Goal: Navigation & Orientation: Find specific page/section

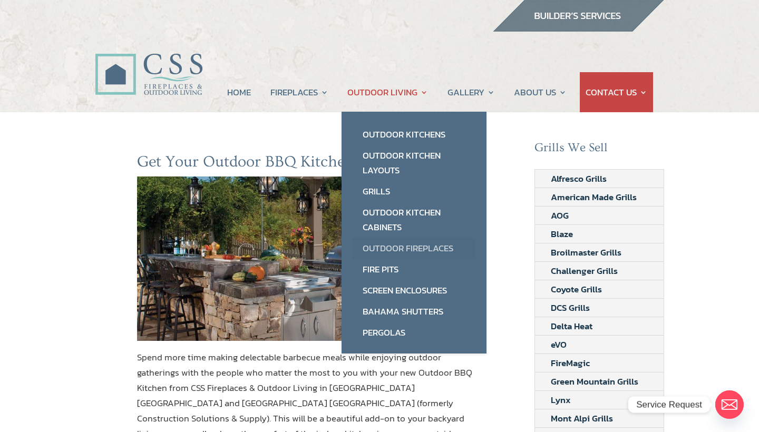
click at [390, 248] on link "Outdoor Fireplaces" at bounding box center [414, 248] width 124 height 21
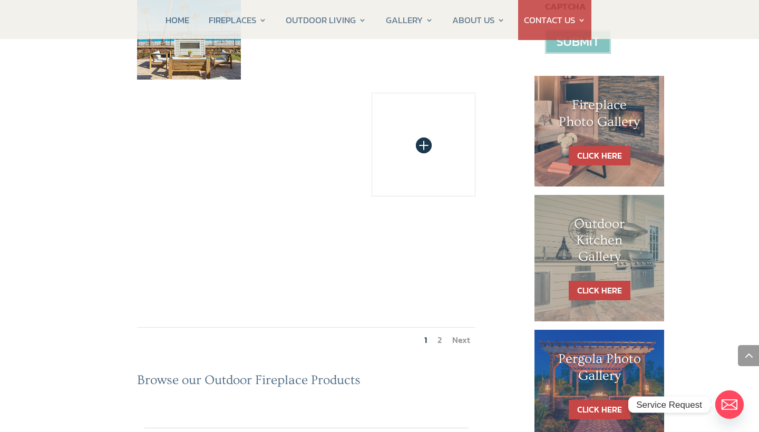
scroll to position [459, 0]
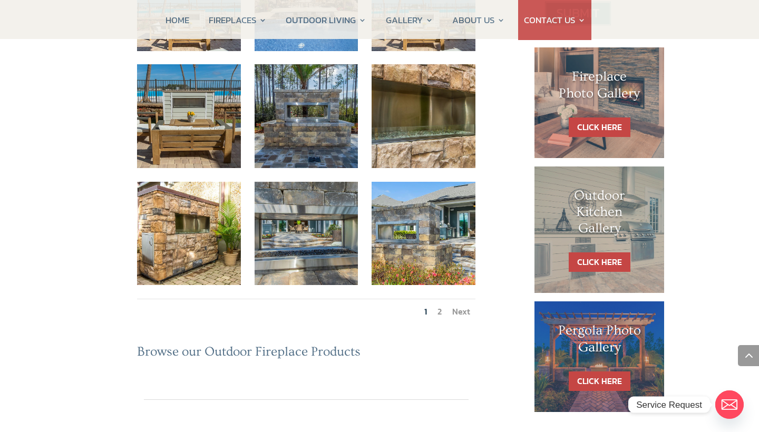
click at [436, 299] on li "2" at bounding box center [439, 311] width 15 height 24
click at [456, 305] on link "Next" at bounding box center [461, 311] width 18 height 13
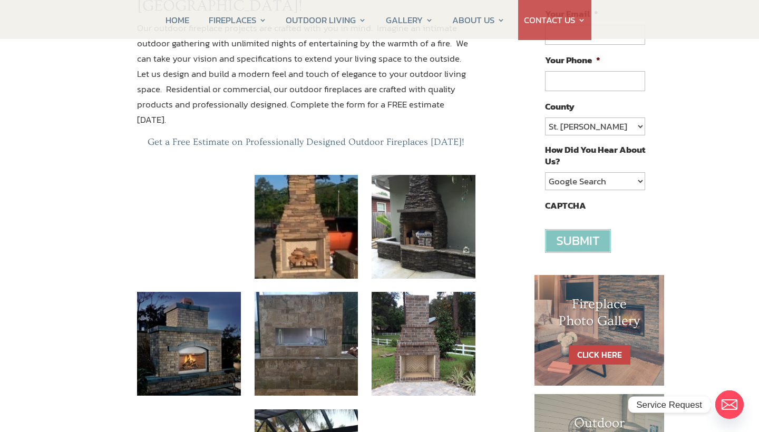
scroll to position [231, 0]
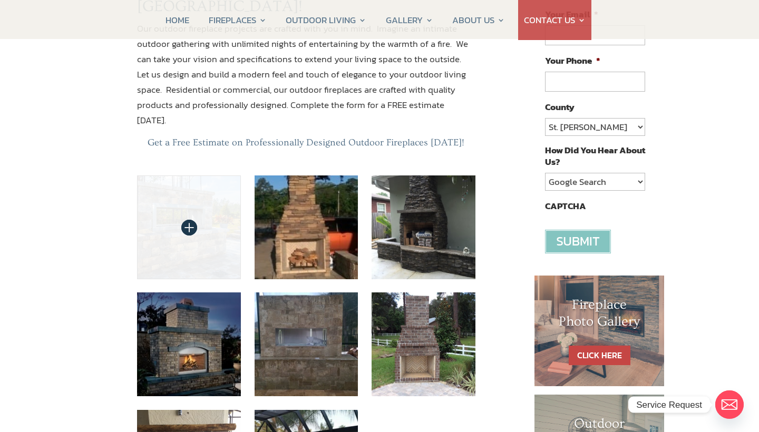
click at [185, 175] on img at bounding box center [189, 227] width 104 height 104
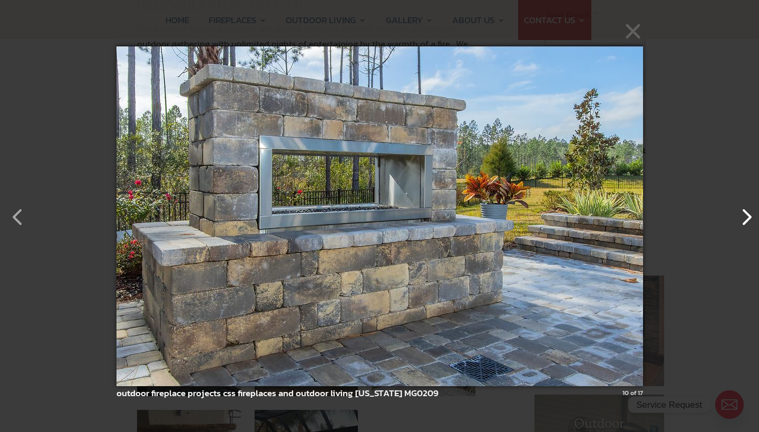
click at [747, 217] on button "button" at bounding box center [740, 211] width 25 height 25
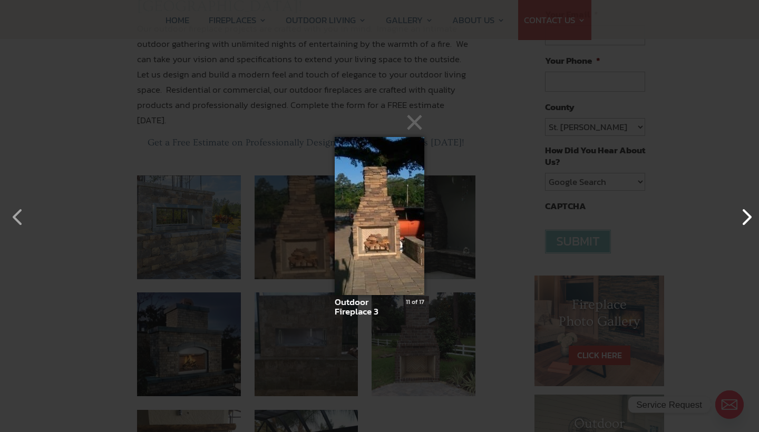
click at [747, 217] on button "button" at bounding box center [740, 211] width 25 height 25
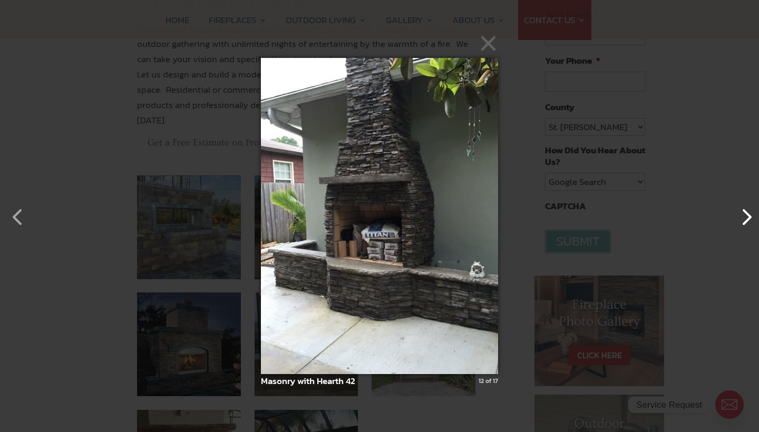
click at [747, 217] on button "button" at bounding box center [740, 211] width 25 height 25
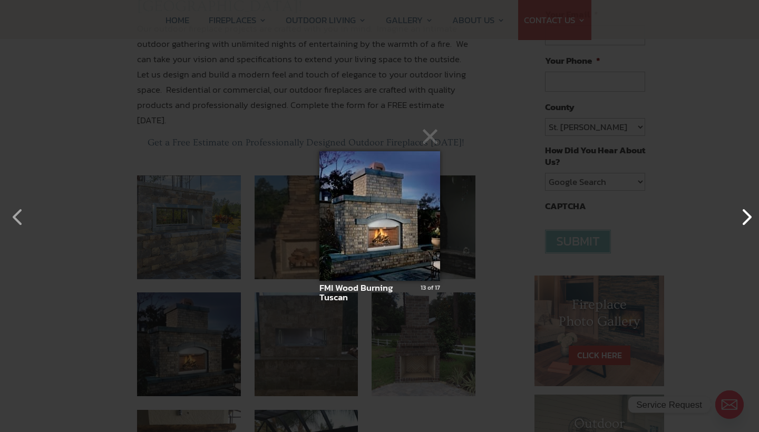
click at [747, 217] on button "button" at bounding box center [740, 211] width 25 height 25
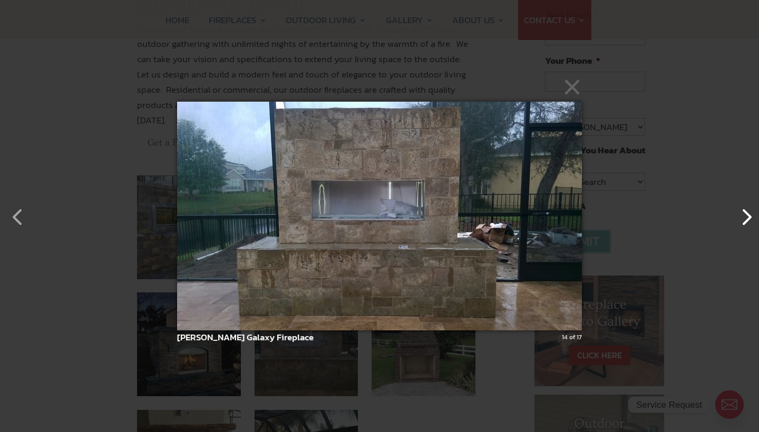
click at [747, 217] on button "button" at bounding box center [740, 211] width 25 height 25
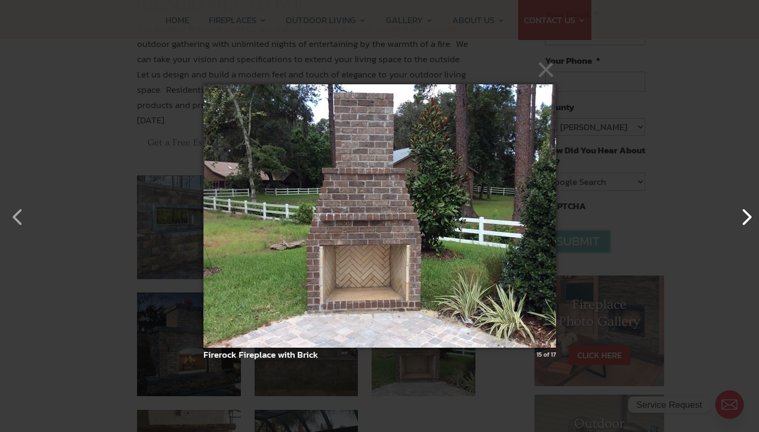
click at [747, 217] on button "button" at bounding box center [740, 211] width 25 height 25
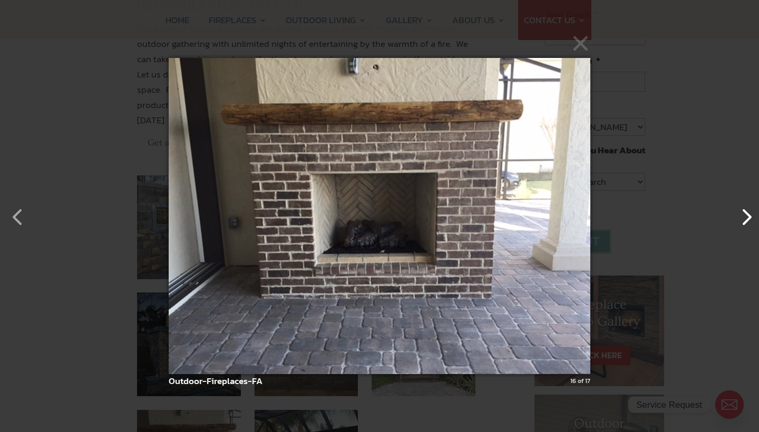
click at [747, 217] on button "button" at bounding box center [740, 211] width 25 height 25
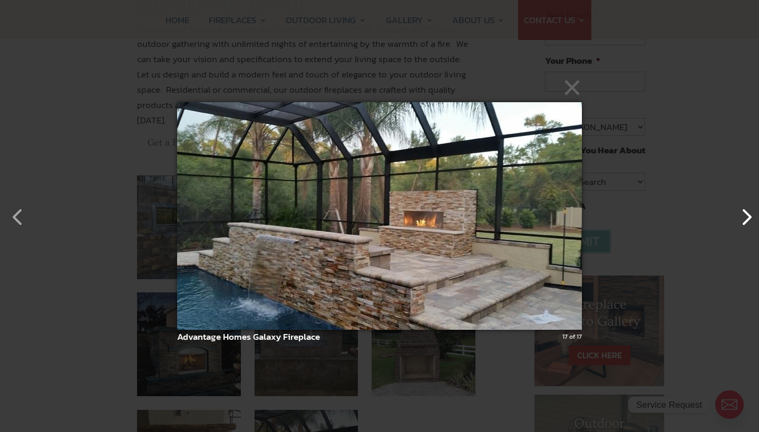
click at [747, 217] on button "button" at bounding box center [740, 211] width 25 height 25
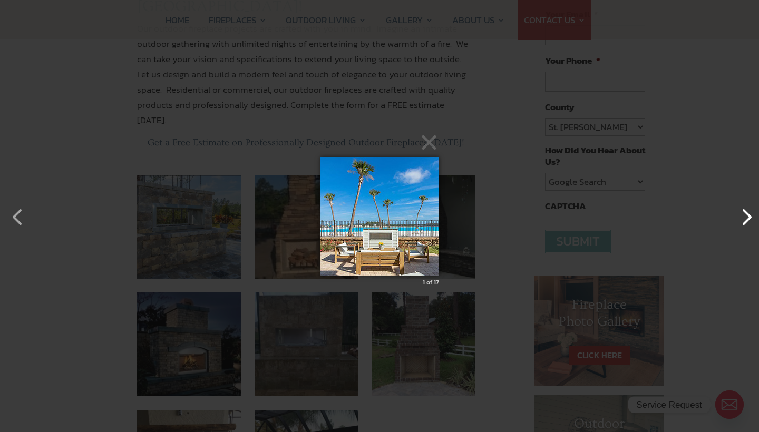
click at [747, 217] on button "button" at bounding box center [740, 211] width 25 height 25
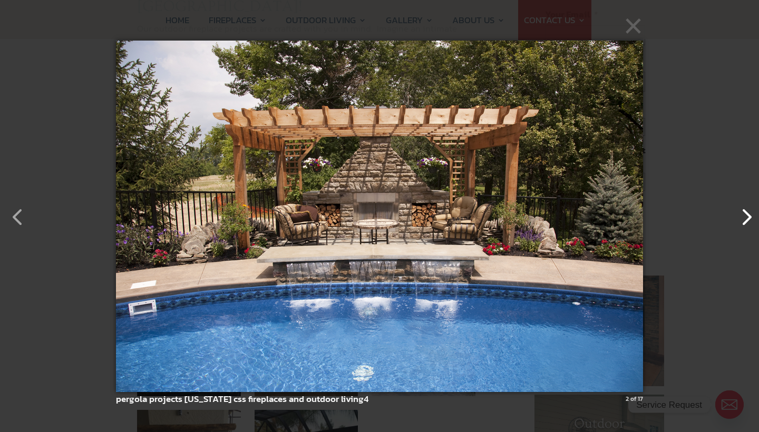
click at [747, 217] on button "button" at bounding box center [740, 211] width 25 height 25
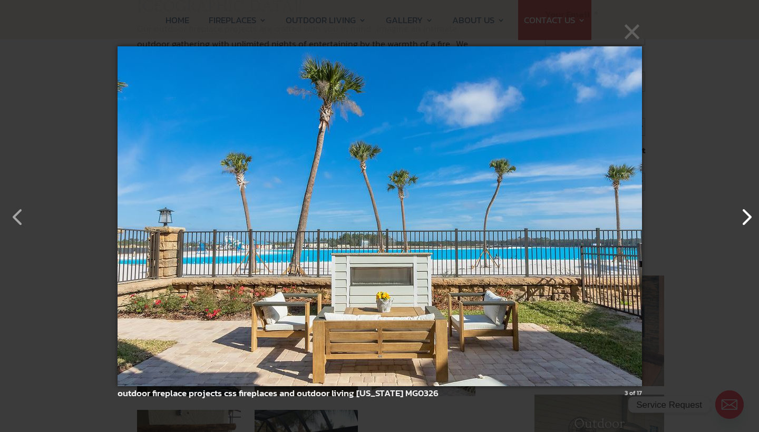
click at [747, 217] on button "button" at bounding box center [740, 211] width 25 height 25
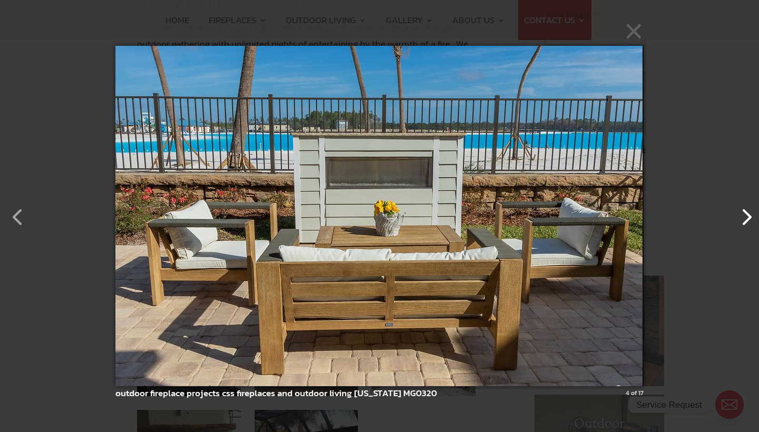
click at [747, 217] on button "button" at bounding box center [740, 211] width 25 height 25
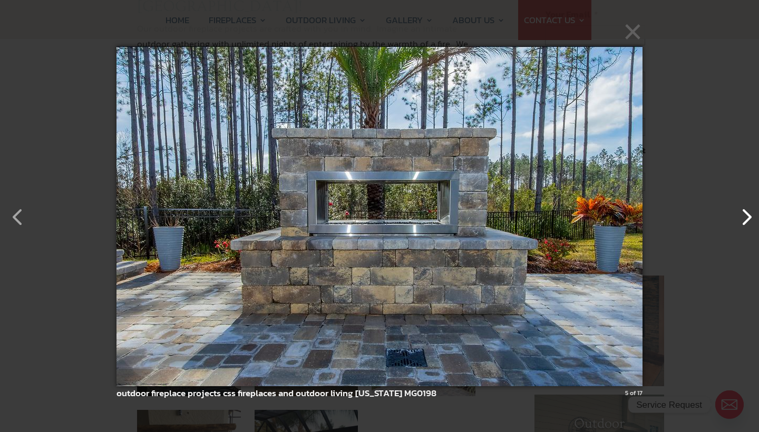
click at [747, 217] on button "button" at bounding box center [740, 211] width 25 height 25
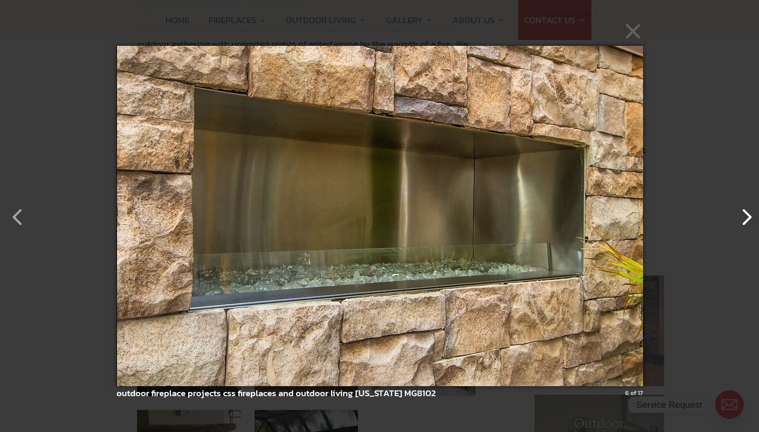
click at [747, 217] on button "button" at bounding box center [740, 211] width 25 height 25
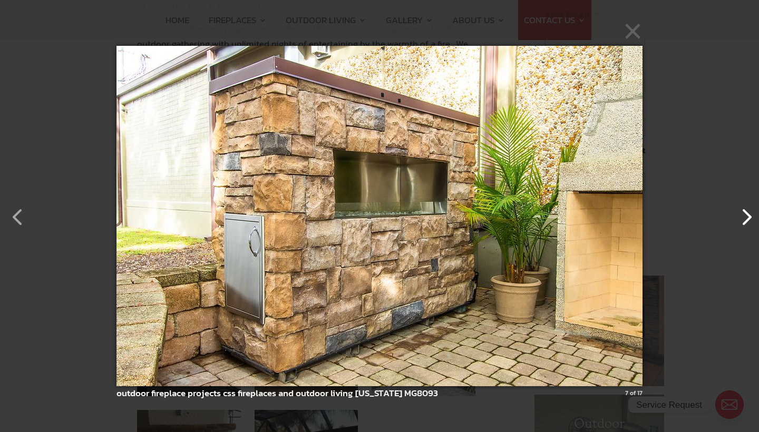
click at [747, 217] on button "button" at bounding box center [740, 211] width 25 height 25
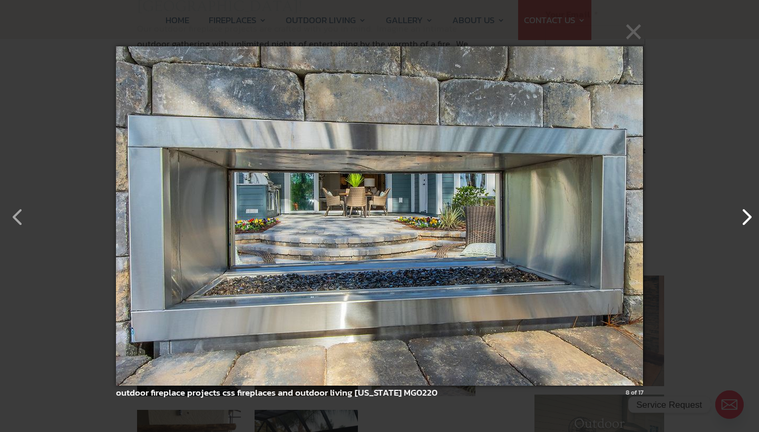
click at [747, 217] on button "button" at bounding box center [740, 211] width 25 height 25
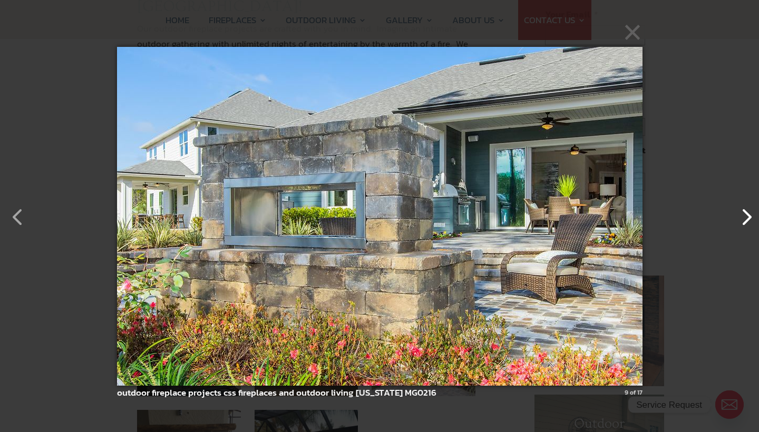
click at [747, 217] on button "button" at bounding box center [740, 211] width 25 height 25
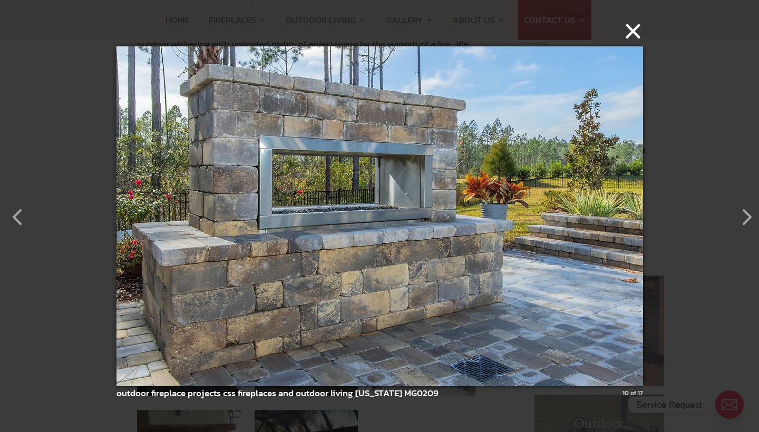
click at [633, 30] on button "×" at bounding box center [383, 30] width 526 height 23
